Goal: Task Accomplishment & Management: Manage account settings

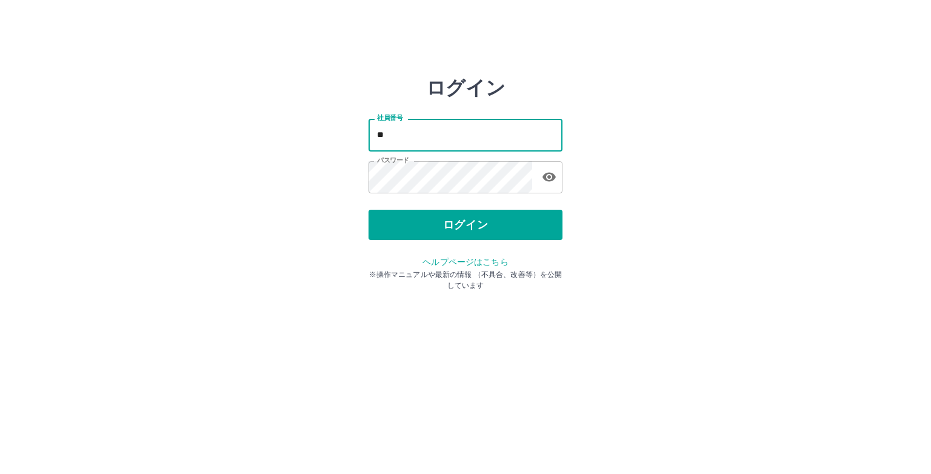
type input "*"
type input "*******"
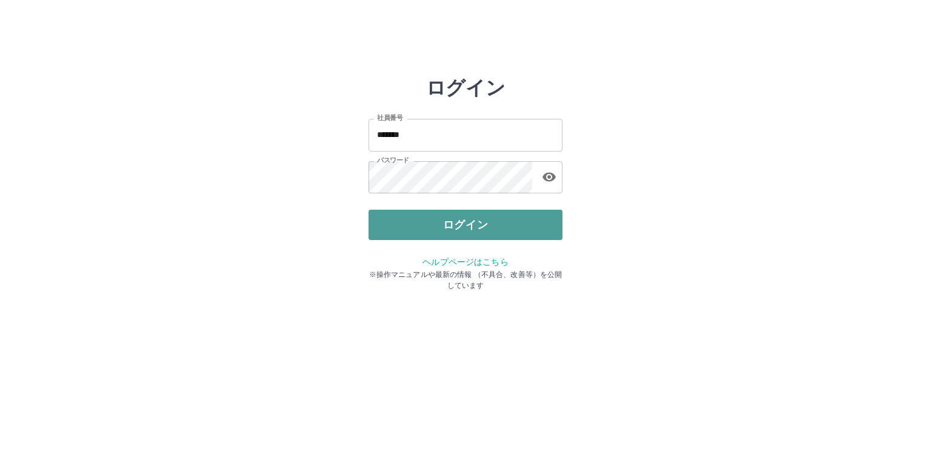
click at [447, 228] on button "ログイン" at bounding box center [465, 225] width 194 height 30
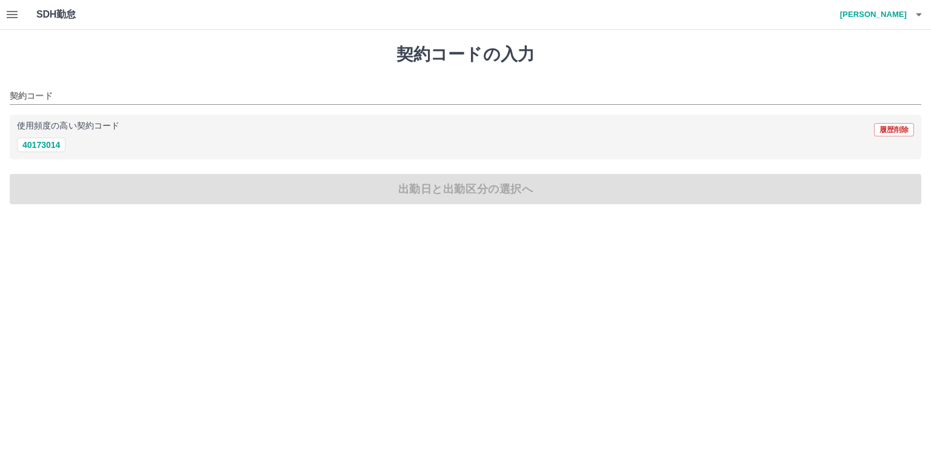
click at [919, 13] on icon "button" at bounding box center [918, 14] width 15 height 15
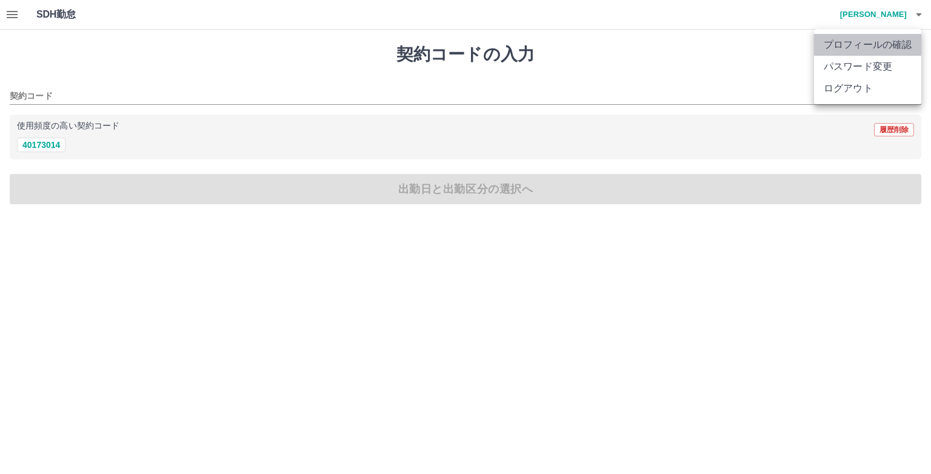
click at [902, 44] on li "プロフィールの確認" at bounding box center [867, 45] width 107 height 22
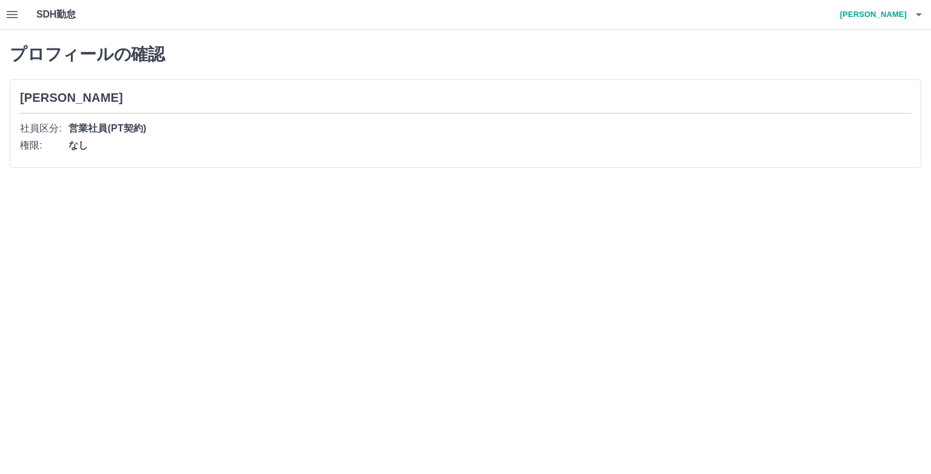
click at [917, 14] on icon "button" at bounding box center [919, 14] width 6 height 3
click at [879, 87] on li "ログアウト" at bounding box center [867, 89] width 107 height 22
